Goal: Check status: Check status

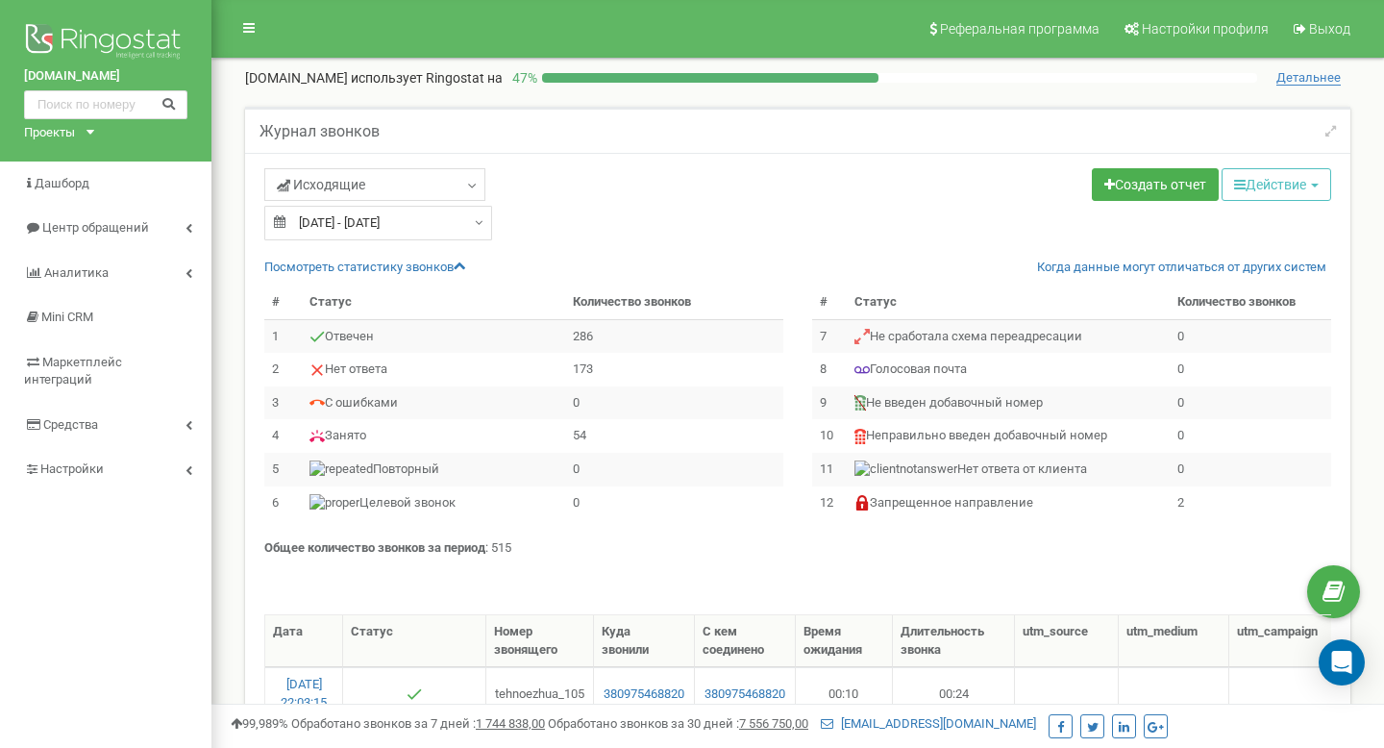
select select "50"
type input "19.08.2025"
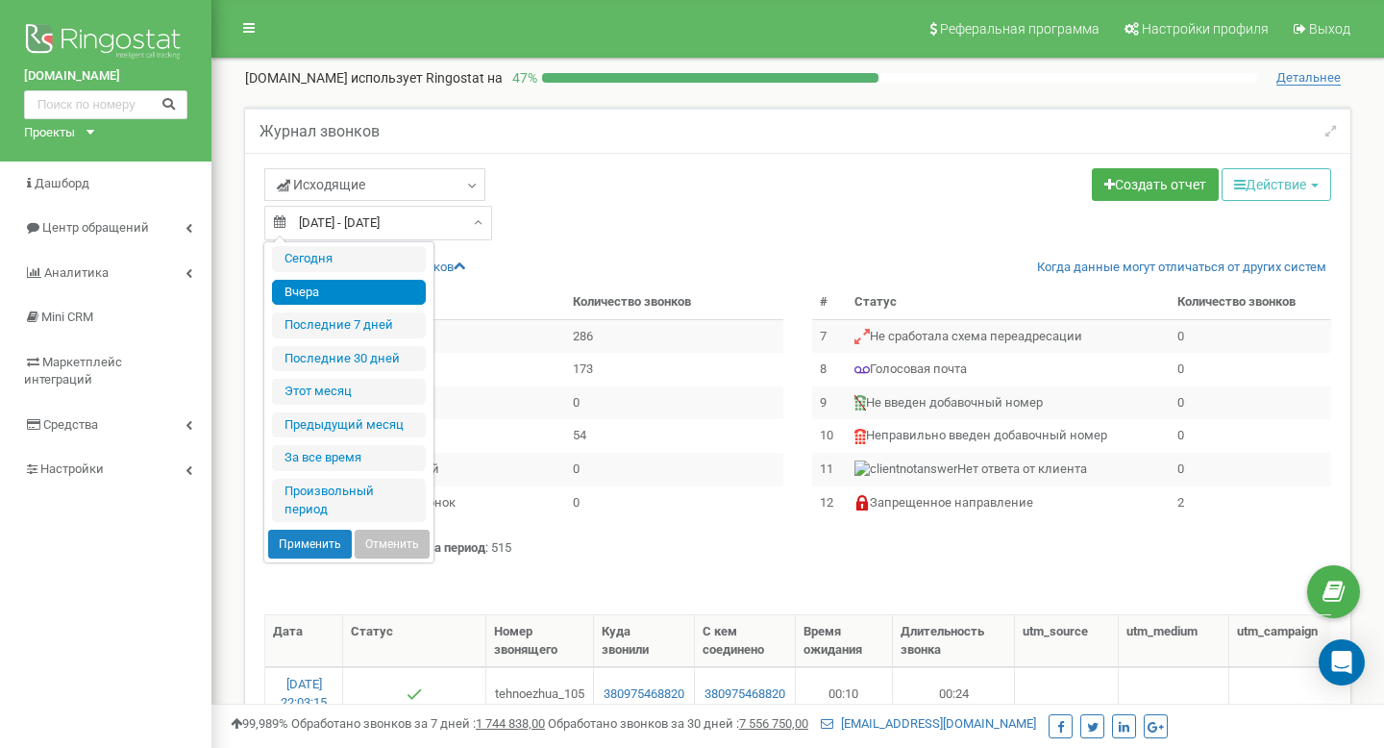
click at [468, 222] on div "19.08.2025 - 19.08.2025" at bounding box center [378, 223] width 228 height 35
type input "14.08.2025"
type input "20.08.2025"
type input "22.07.2025"
type input "20.08.2025"
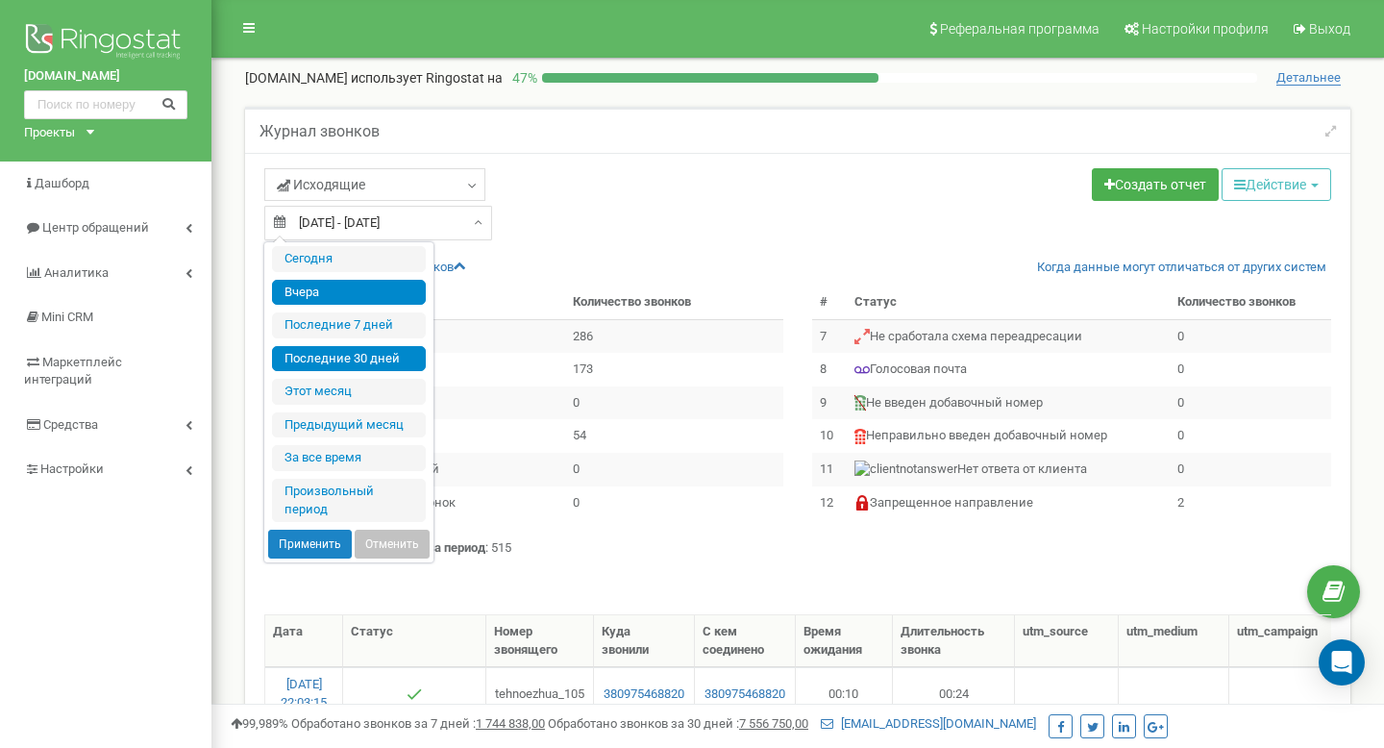
type input "19.08.2025"
type input "22.07.2025"
type input "20.08.2025"
type input "19.08.2025"
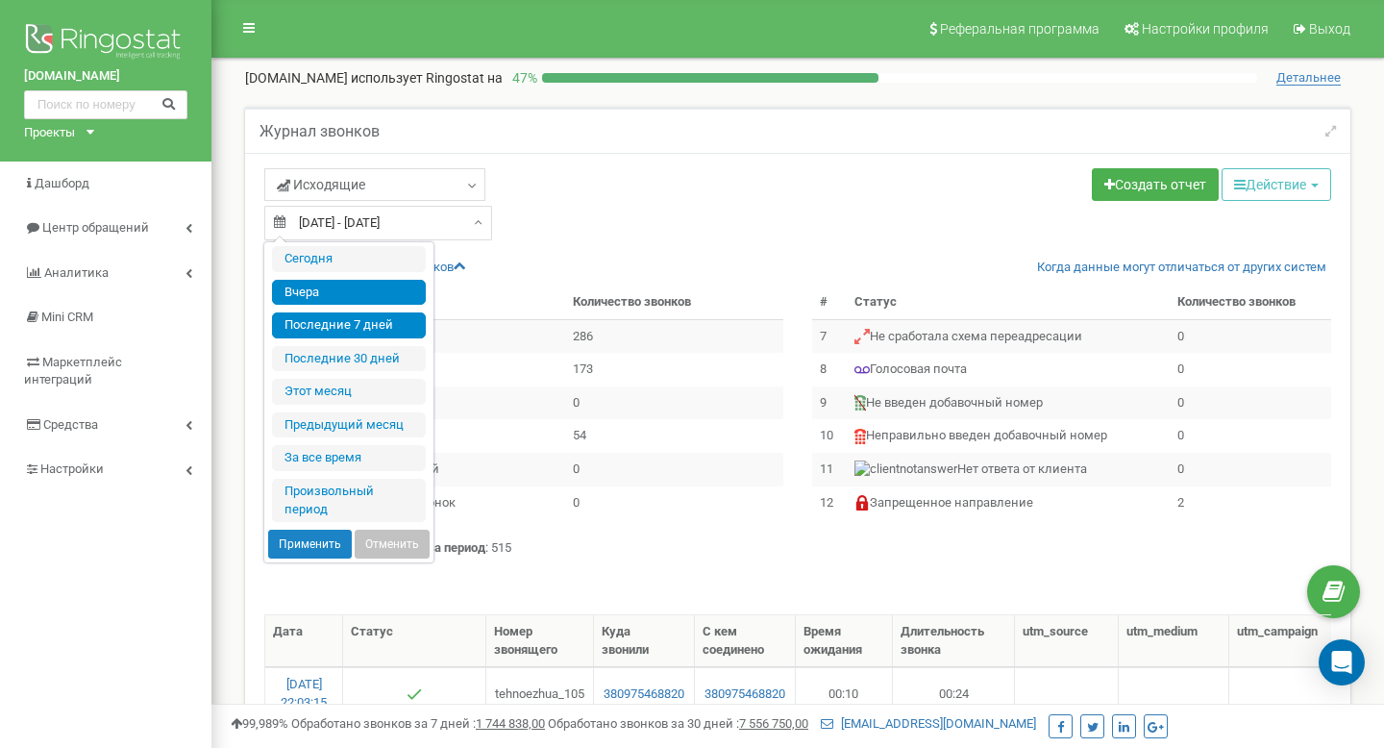
type input "19.08.2025"
type input "14.08.2025"
type input "20.08.2025"
type input "19.08.2025"
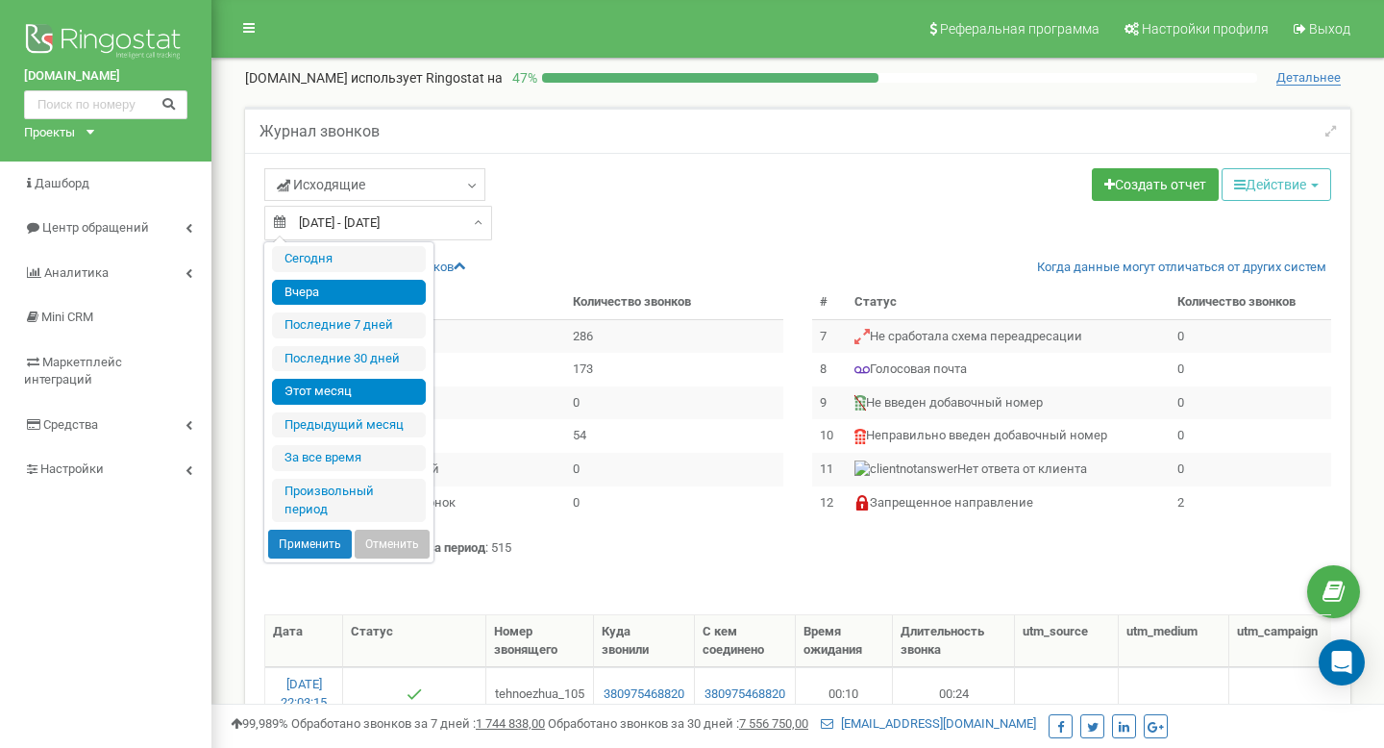
type input "14.08.2025"
type input "20.08.2025"
type input "22.07.2025"
type input "20.08.2025"
type input "01.08.2025"
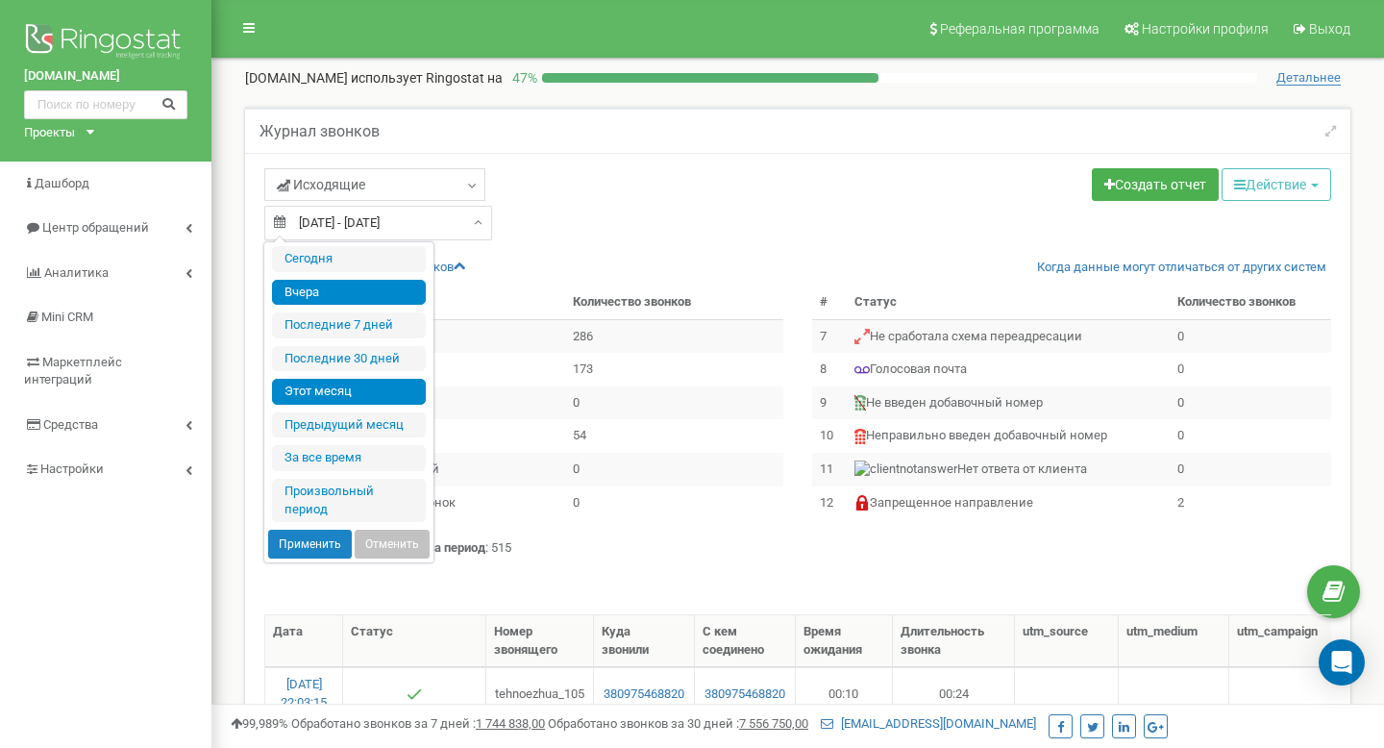
type input "20.08.2025"
type input "19.08.2025"
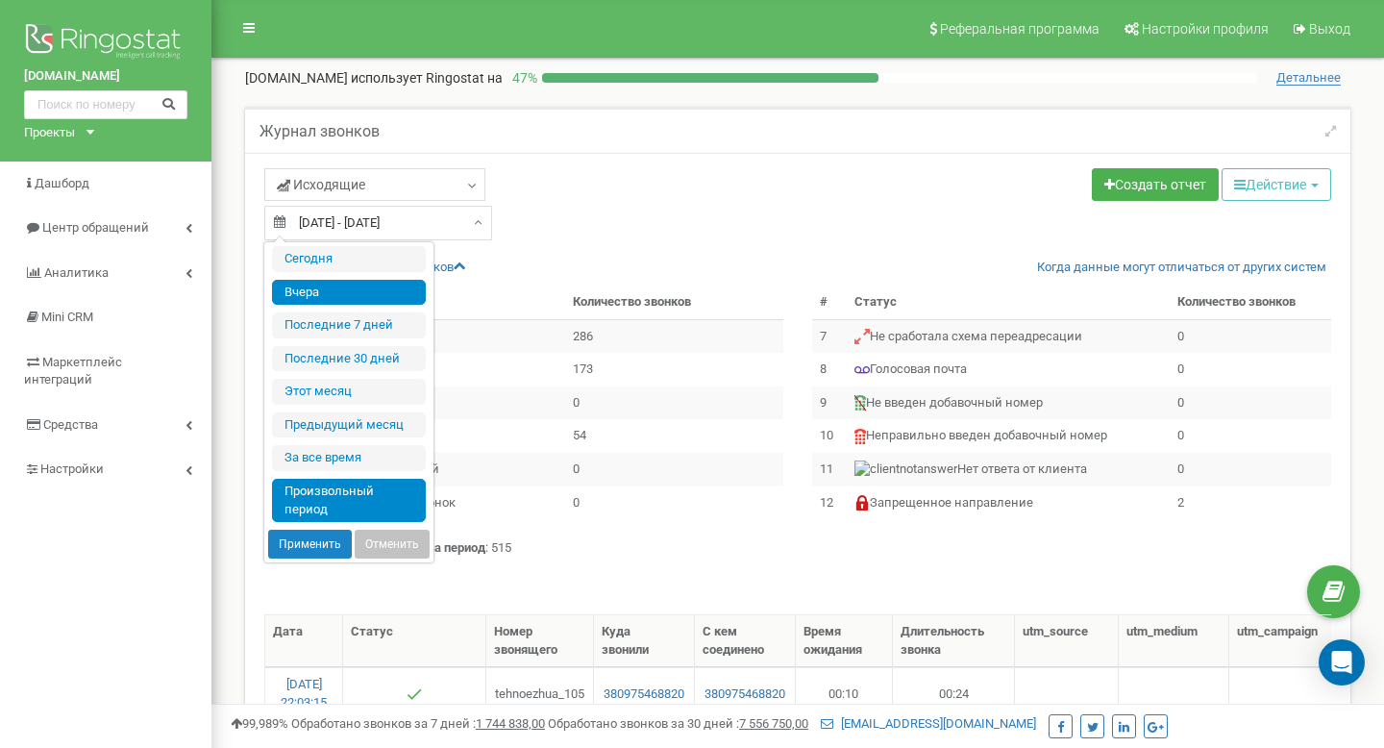
type input "01.07.2025"
type input "31.07.2025"
type input "10.12.2018"
type input "20.08.2025"
type input "19.08.2025"
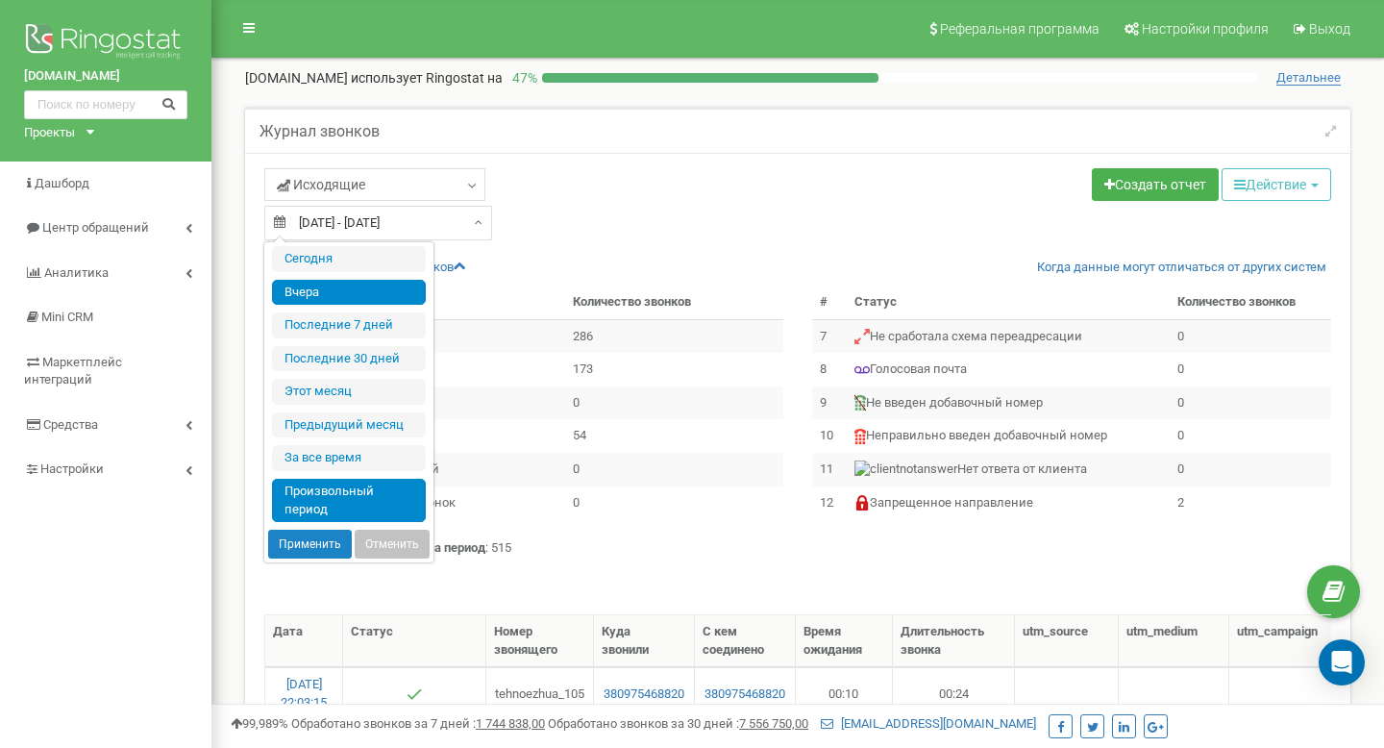
type input "19.08.2025"
click at [339, 508] on li "Произвольный период" at bounding box center [349, 500] width 154 height 43
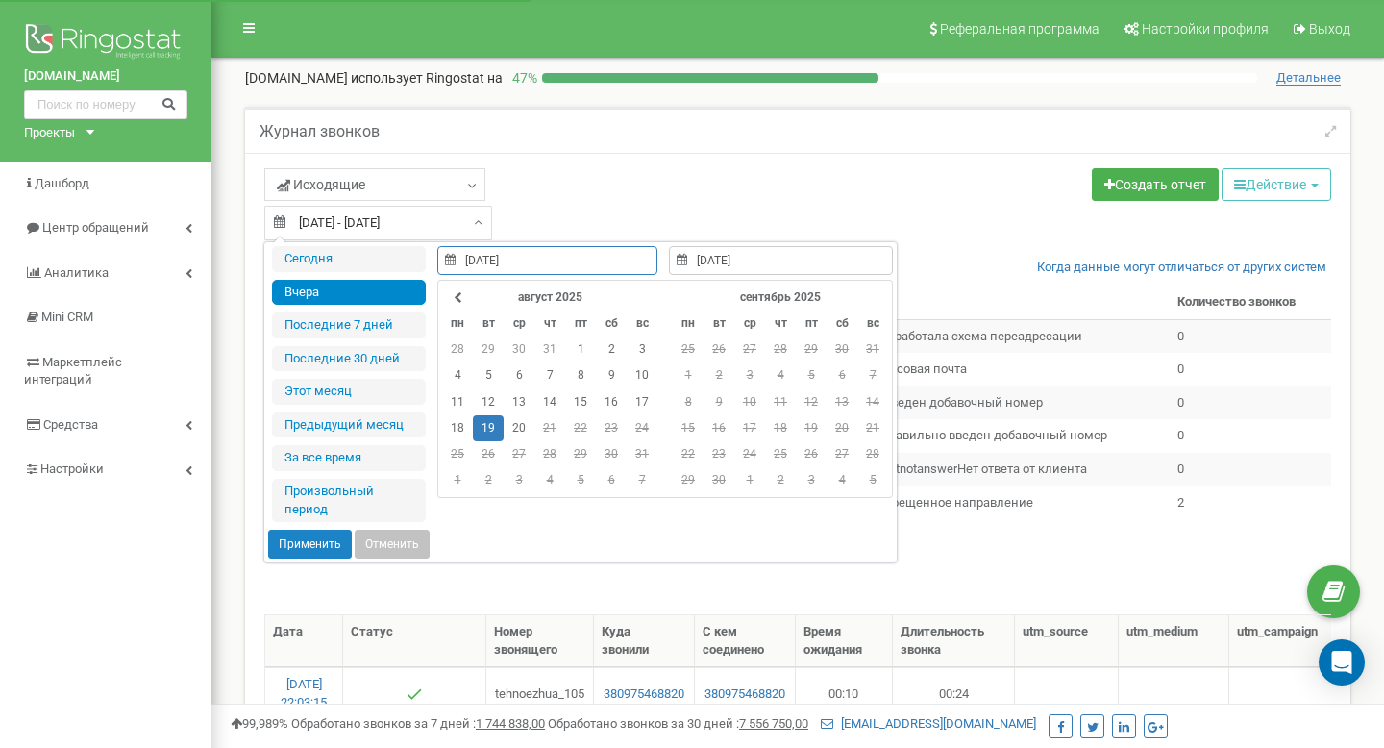
type input "10.12.2018"
type input "20.08.2025"
type input "19.08.2025"
type input "20.08.2025"
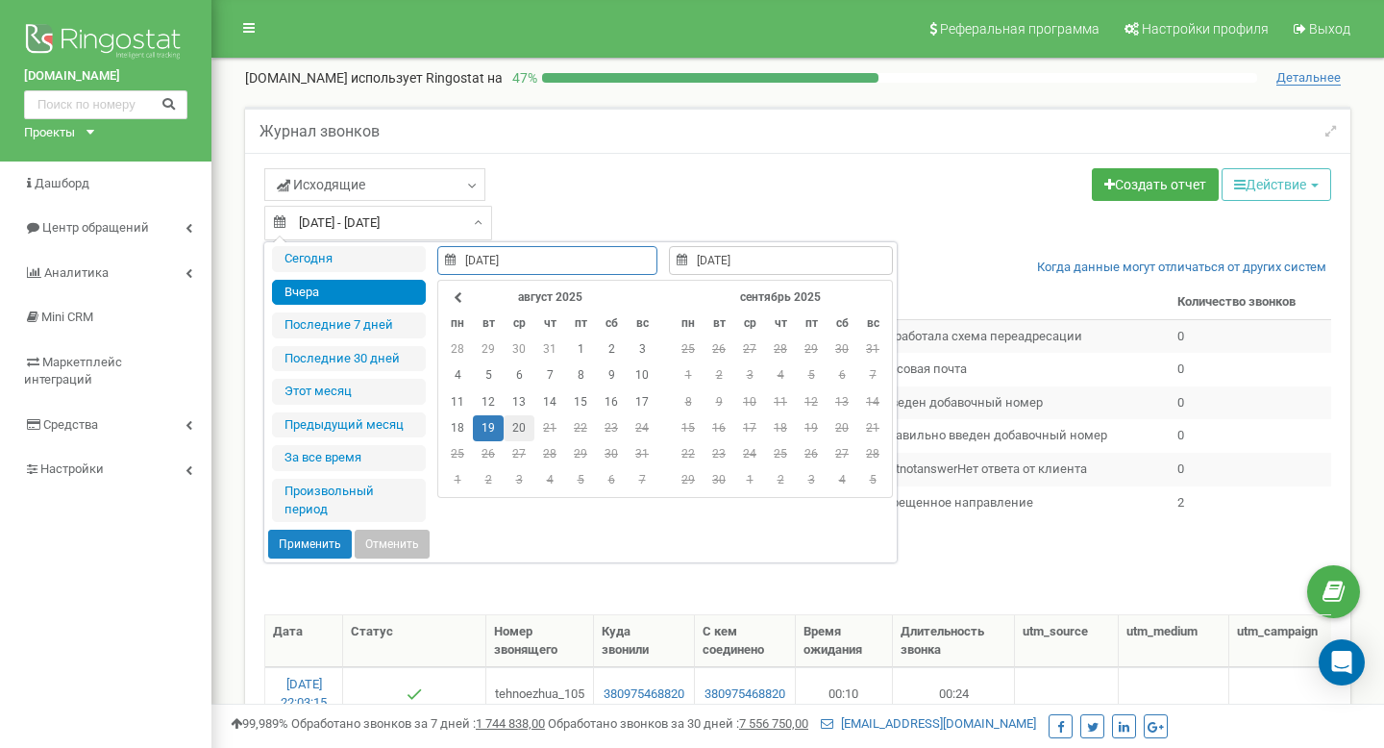
click at [512, 424] on td "20" at bounding box center [519, 428] width 31 height 26
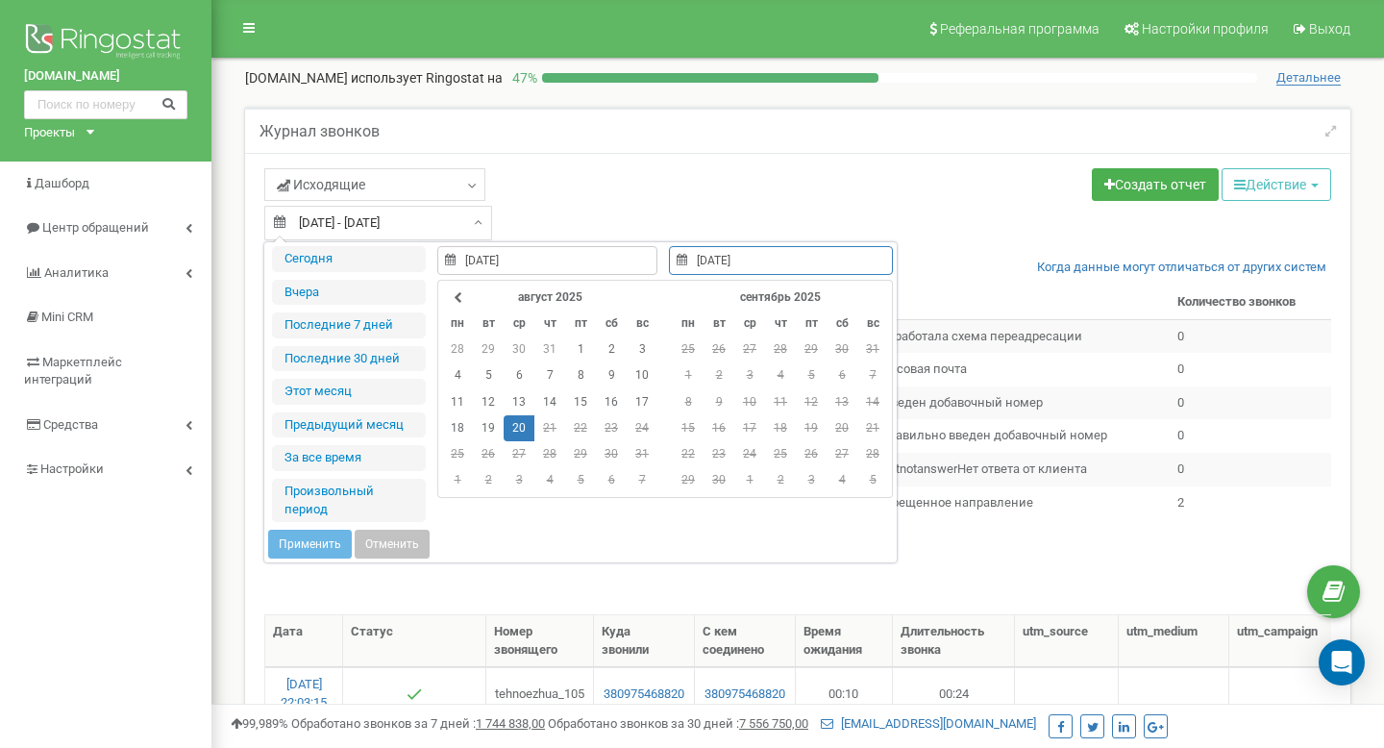
type input "20.08.2025"
click at [517, 426] on td "20" at bounding box center [519, 428] width 31 height 26
click at [323, 542] on button "Применить" at bounding box center [310, 544] width 84 height 29
type input "20.08.2025 - 20.08.2025"
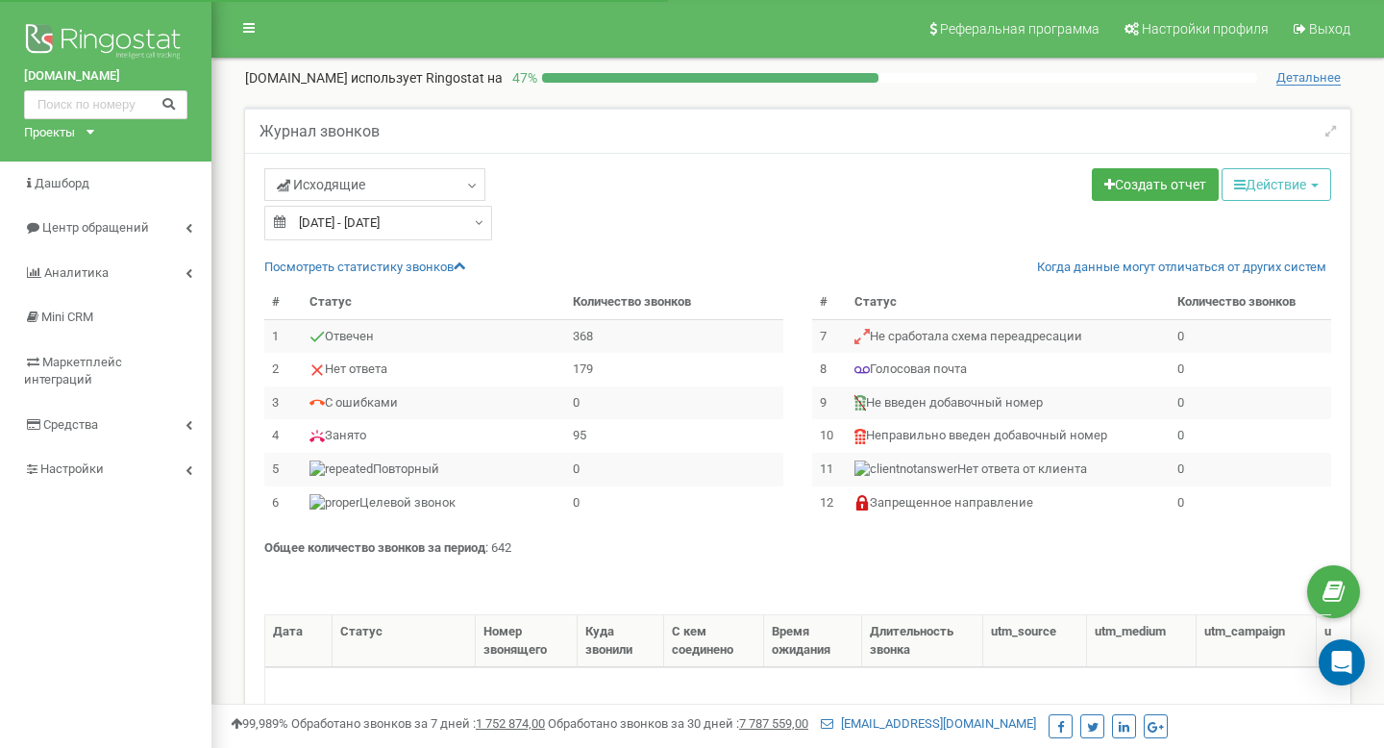
select select "50"
drag, startPoint x: 525, startPoint y: 548, endPoint x: 498, endPoint y: 549, distance: 26.9
click at [498, 549] on p "Общее количество звонков за период : 642" at bounding box center [797, 548] width 1067 height 18
copy p "642"
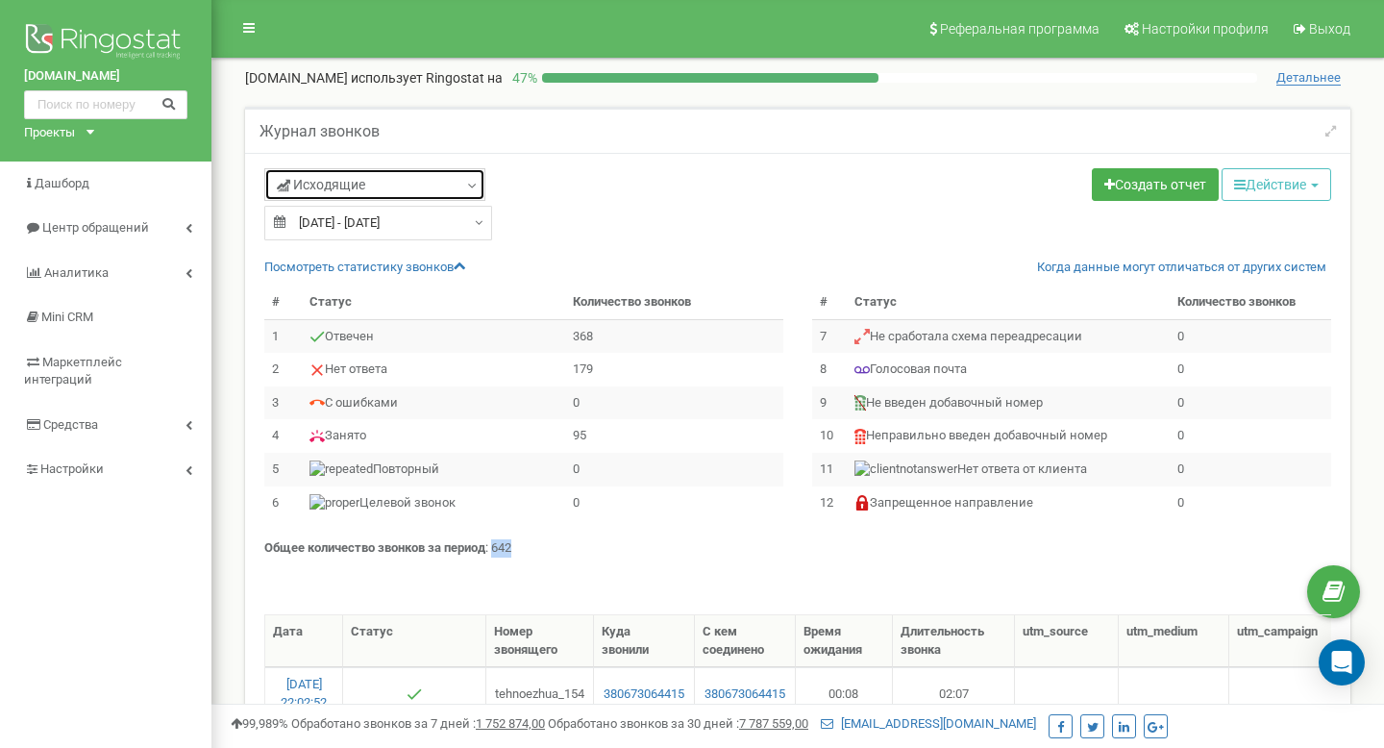
click at [460, 188] on link "Исходящие" at bounding box center [374, 184] width 221 height 33
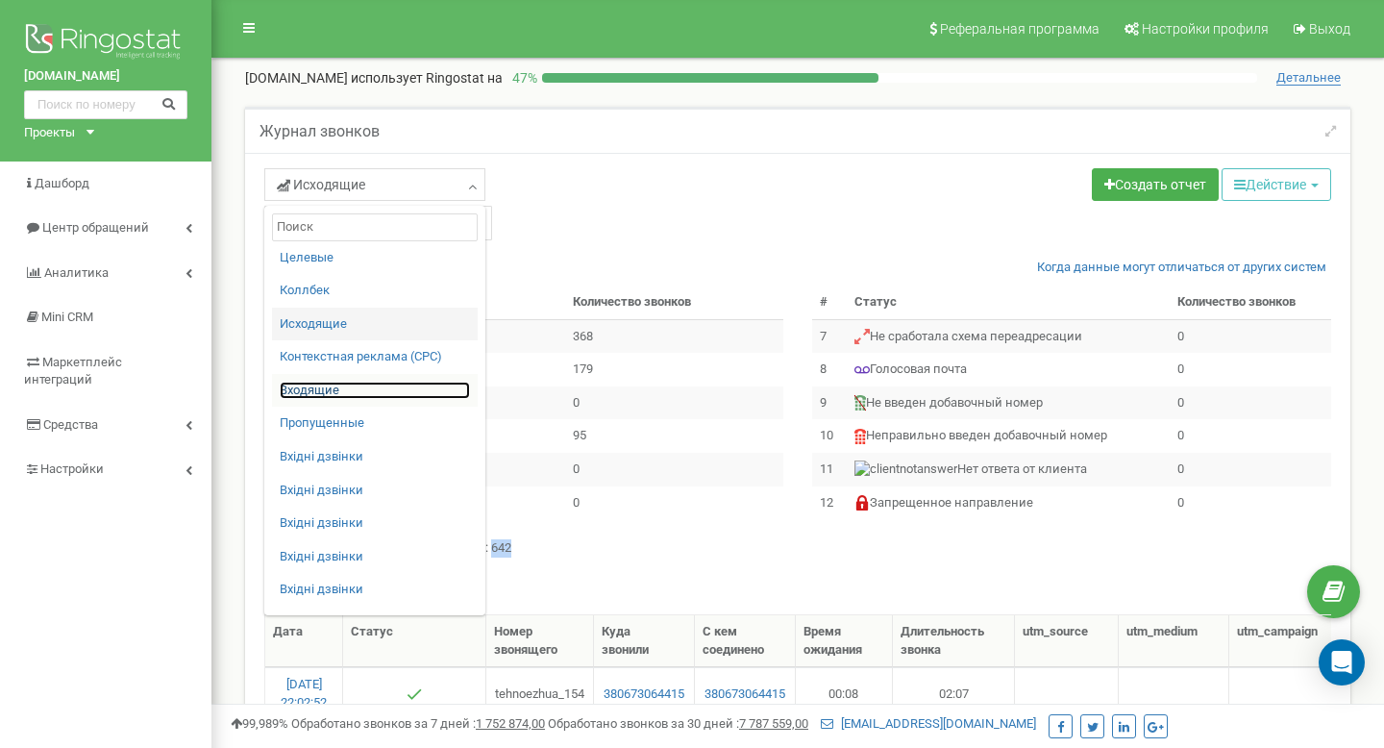
click at [355, 390] on link "Входящие" at bounding box center [375, 391] width 190 height 18
